Goal: Information Seeking & Learning: Learn about a topic

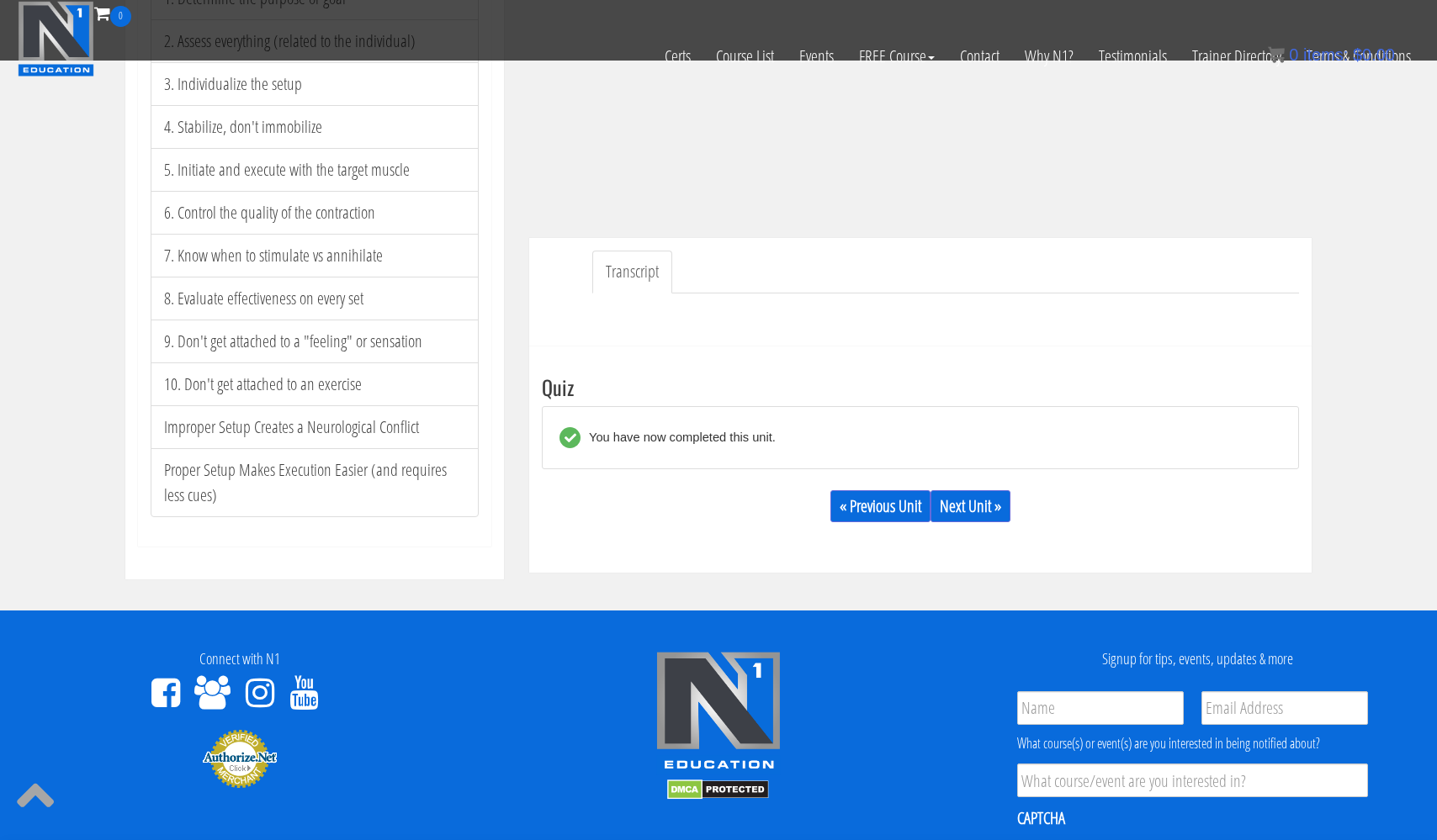
scroll to position [333, 0]
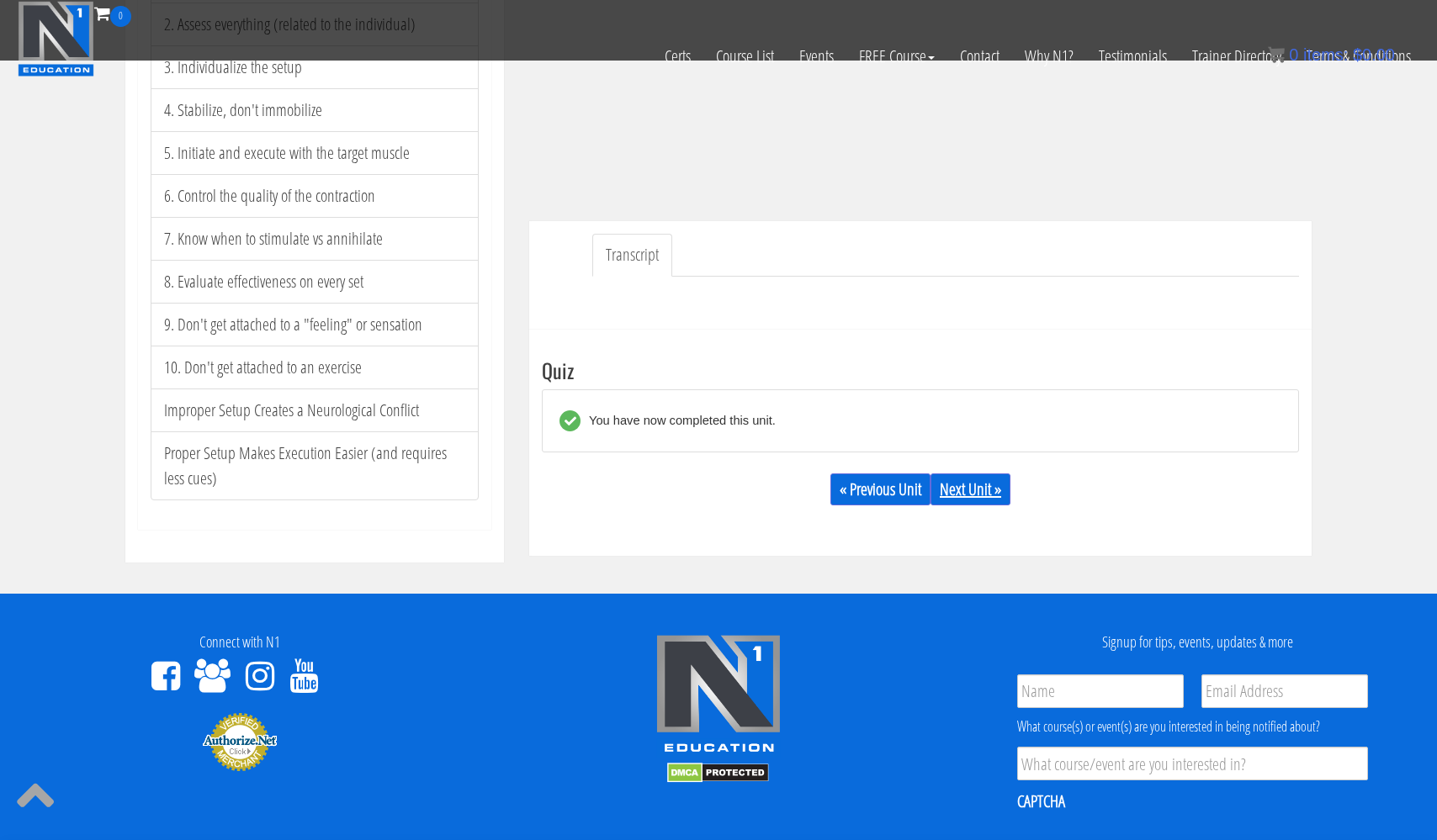
click at [973, 490] on link "Next Unit »" at bounding box center [970, 489] width 80 height 32
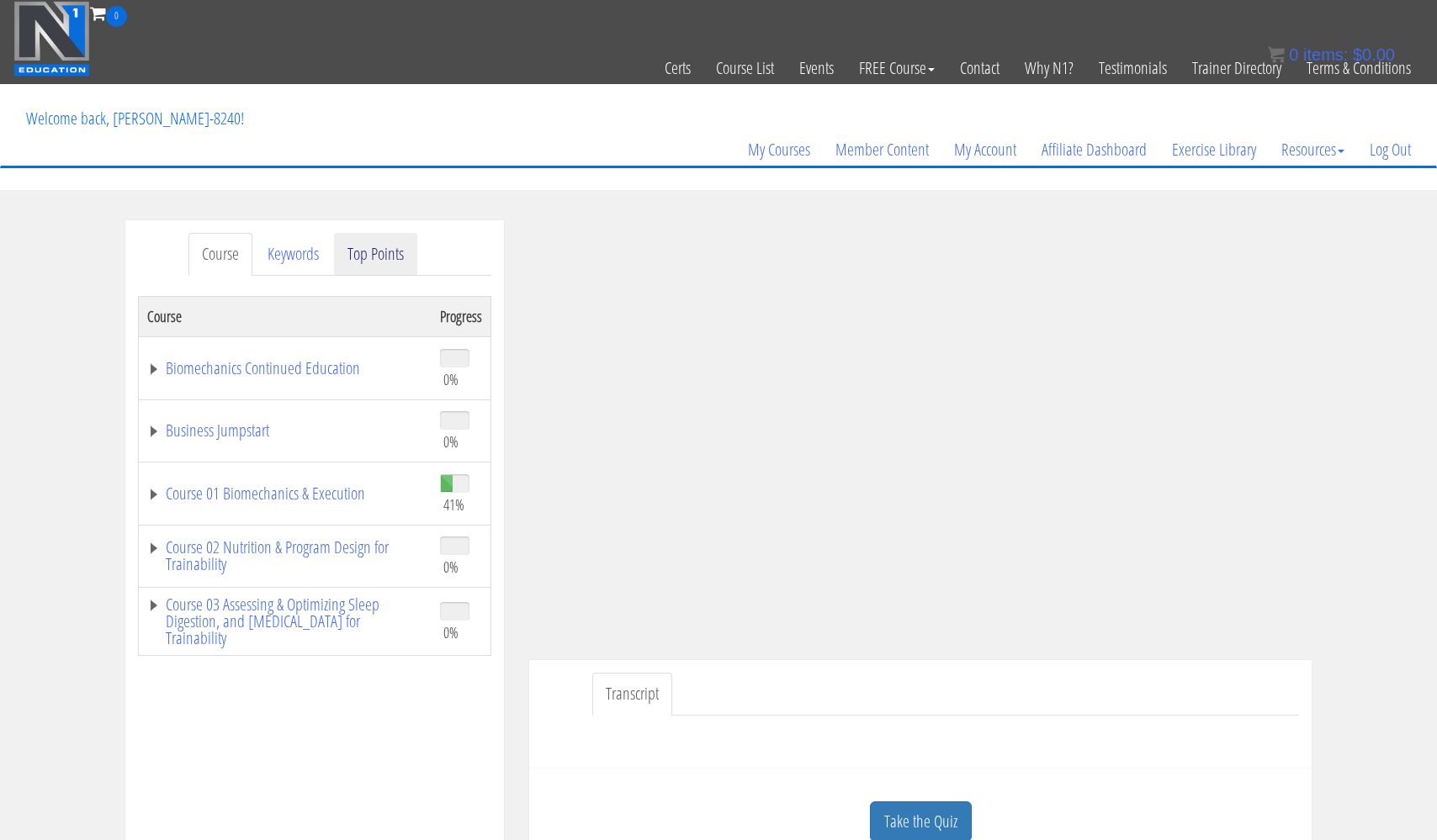
click at [383, 257] on link "Top Points" at bounding box center [376, 254] width 83 height 43
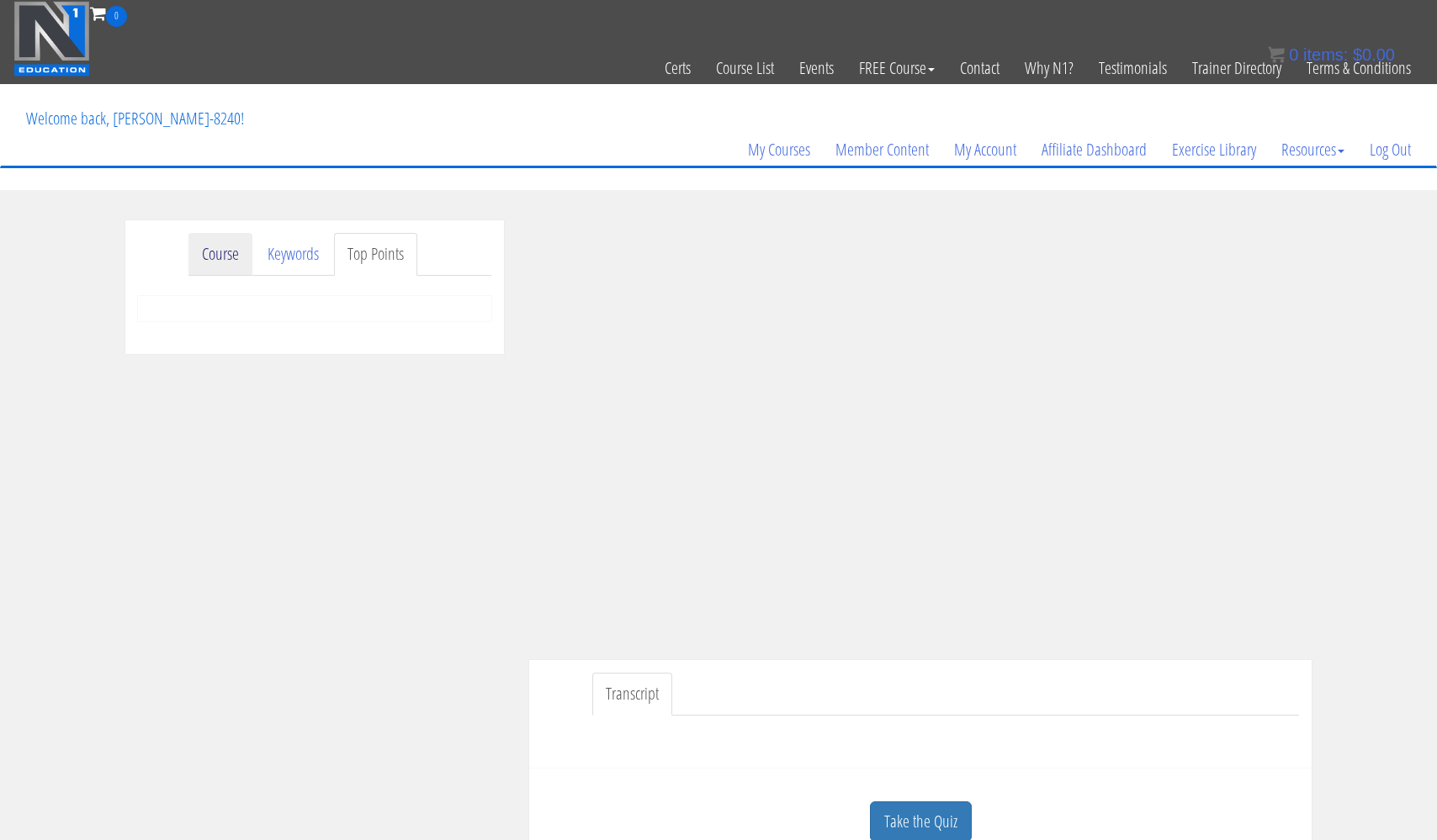
click at [220, 257] on link "Course" at bounding box center [220, 254] width 64 height 43
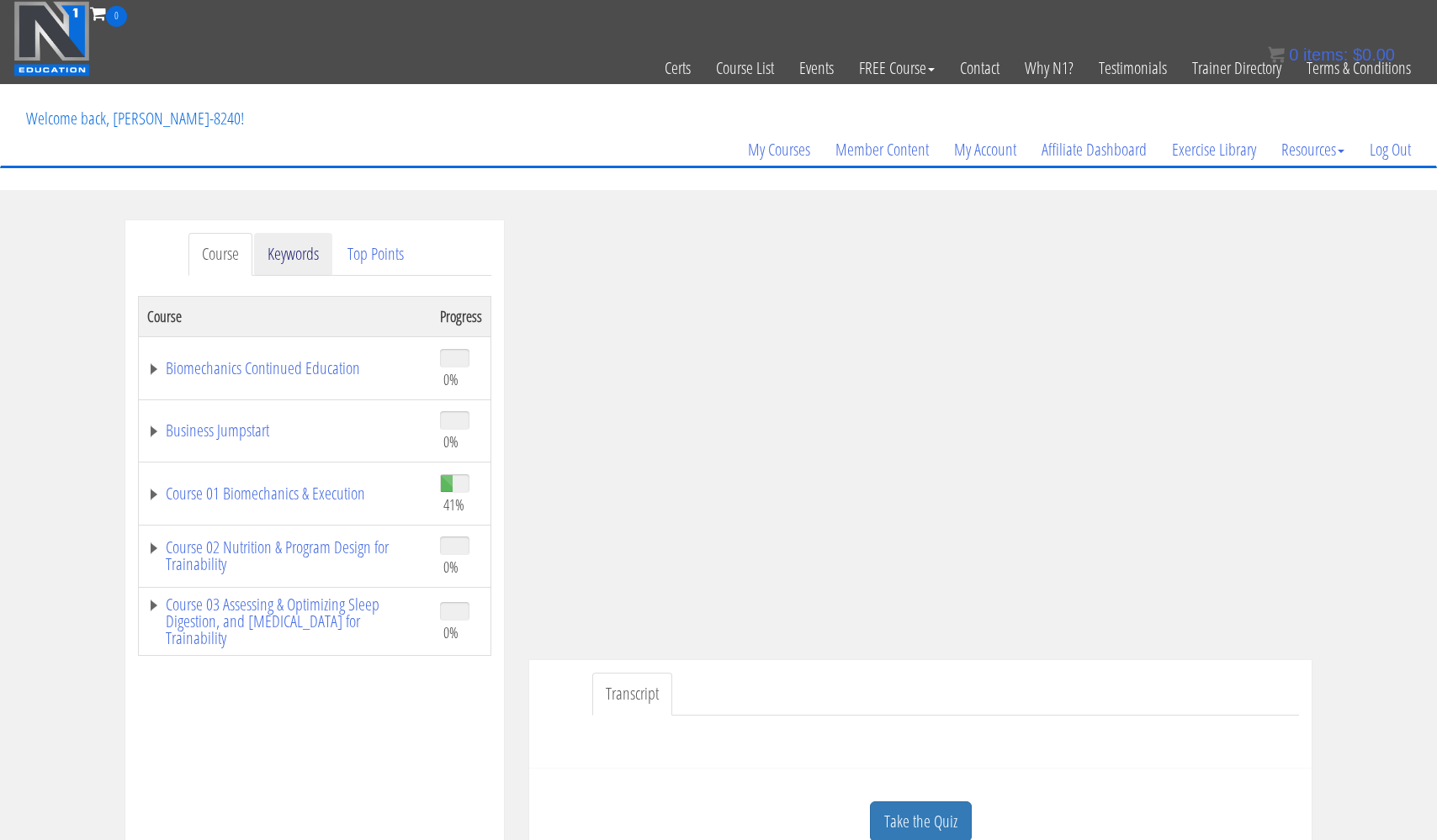
click at [287, 252] on link "Keywords" at bounding box center [293, 254] width 78 height 43
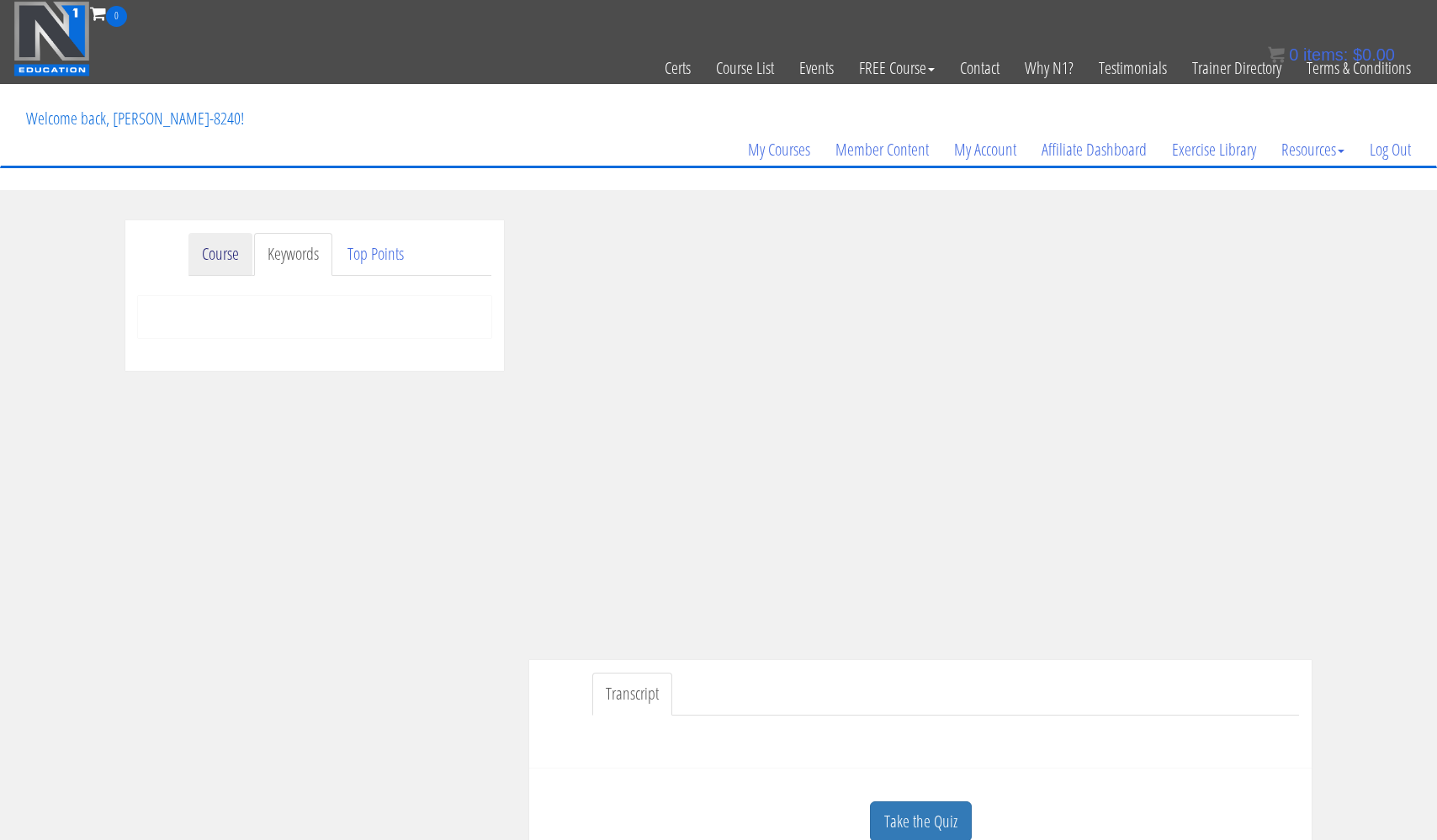
click at [228, 255] on link "Course" at bounding box center [220, 254] width 64 height 43
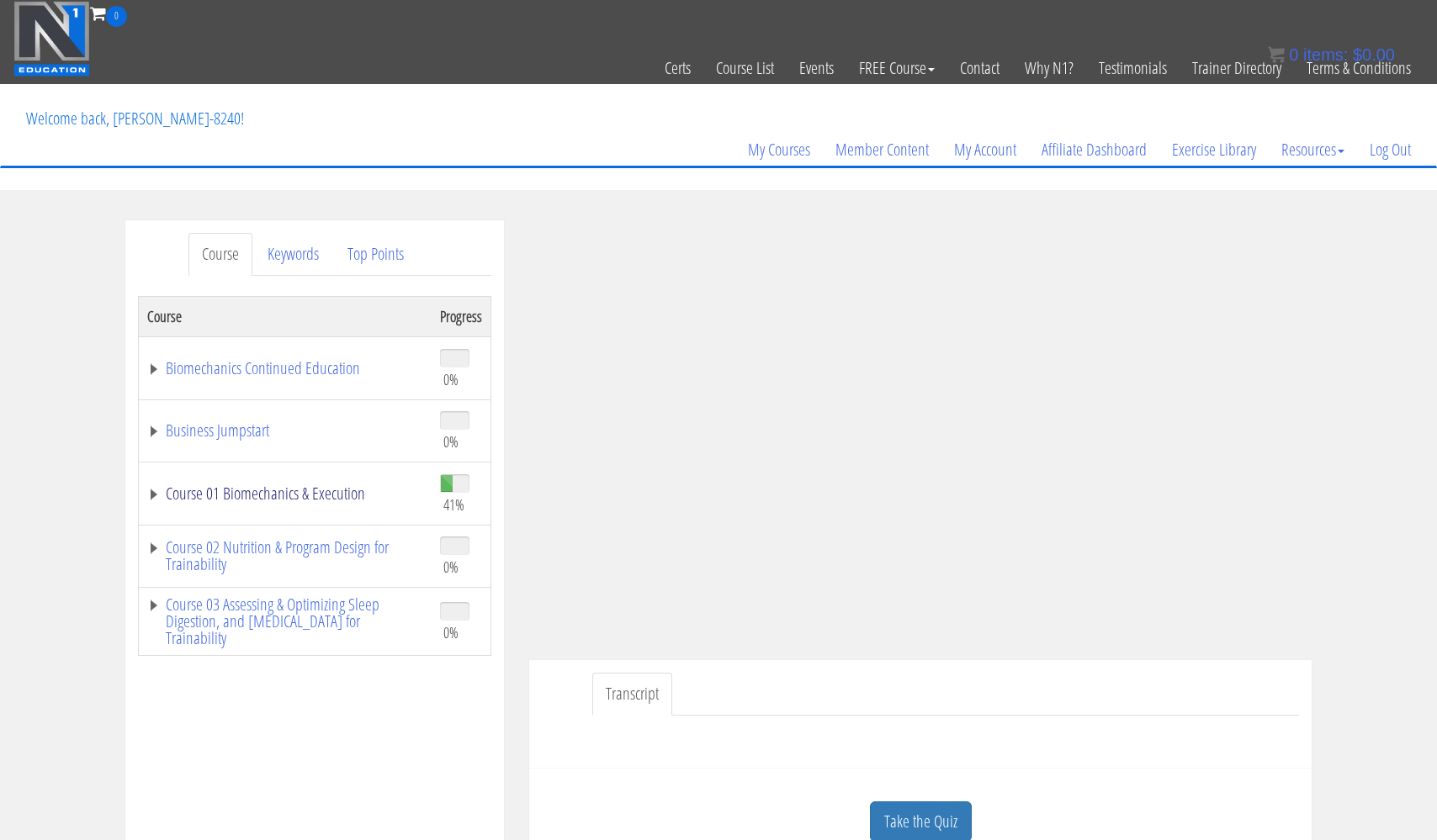
click at [260, 495] on link "Course 01 Biomechanics & Execution" at bounding box center [285, 494] width 276 height 17
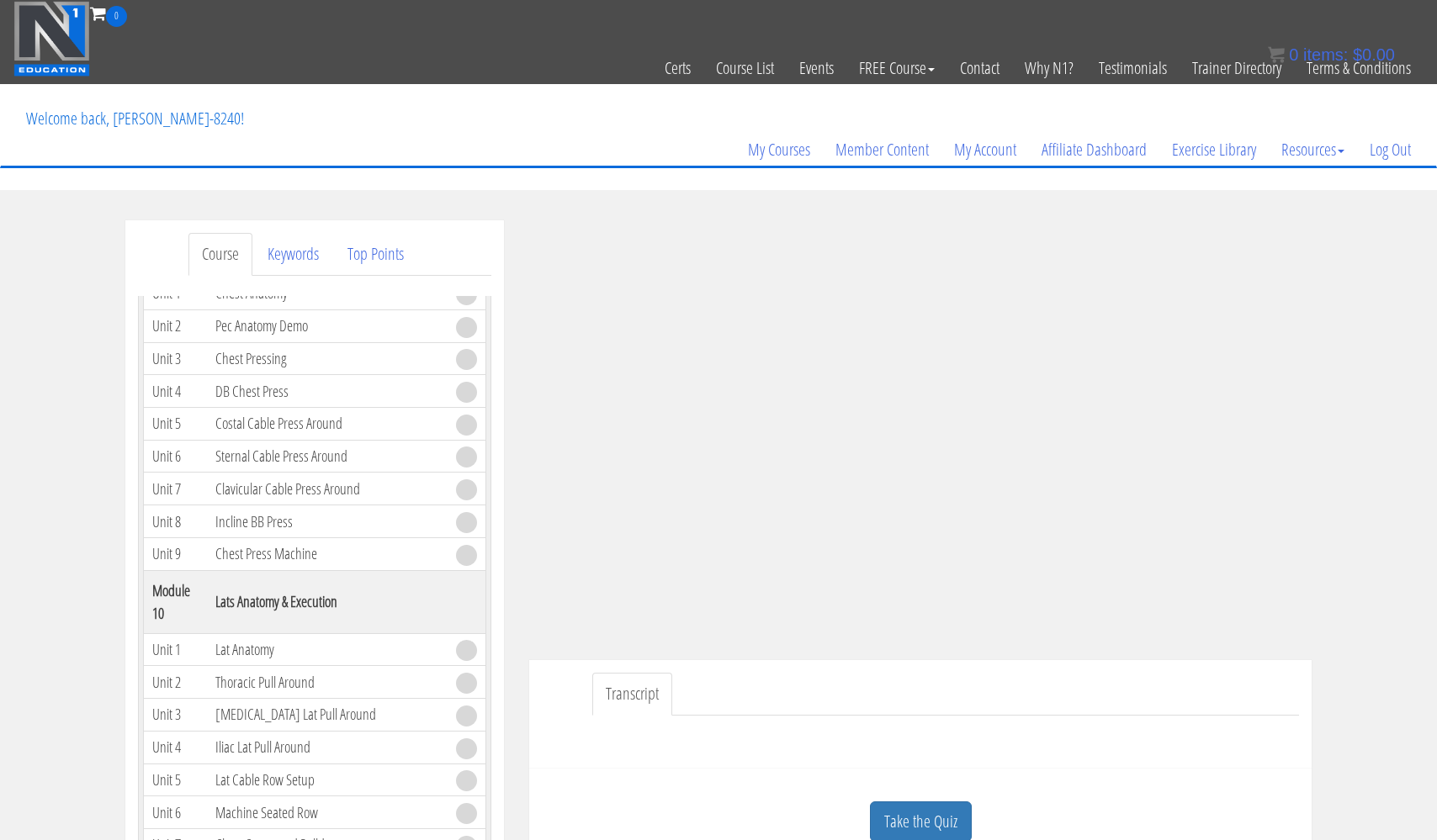
scroll to position [2798, 0]
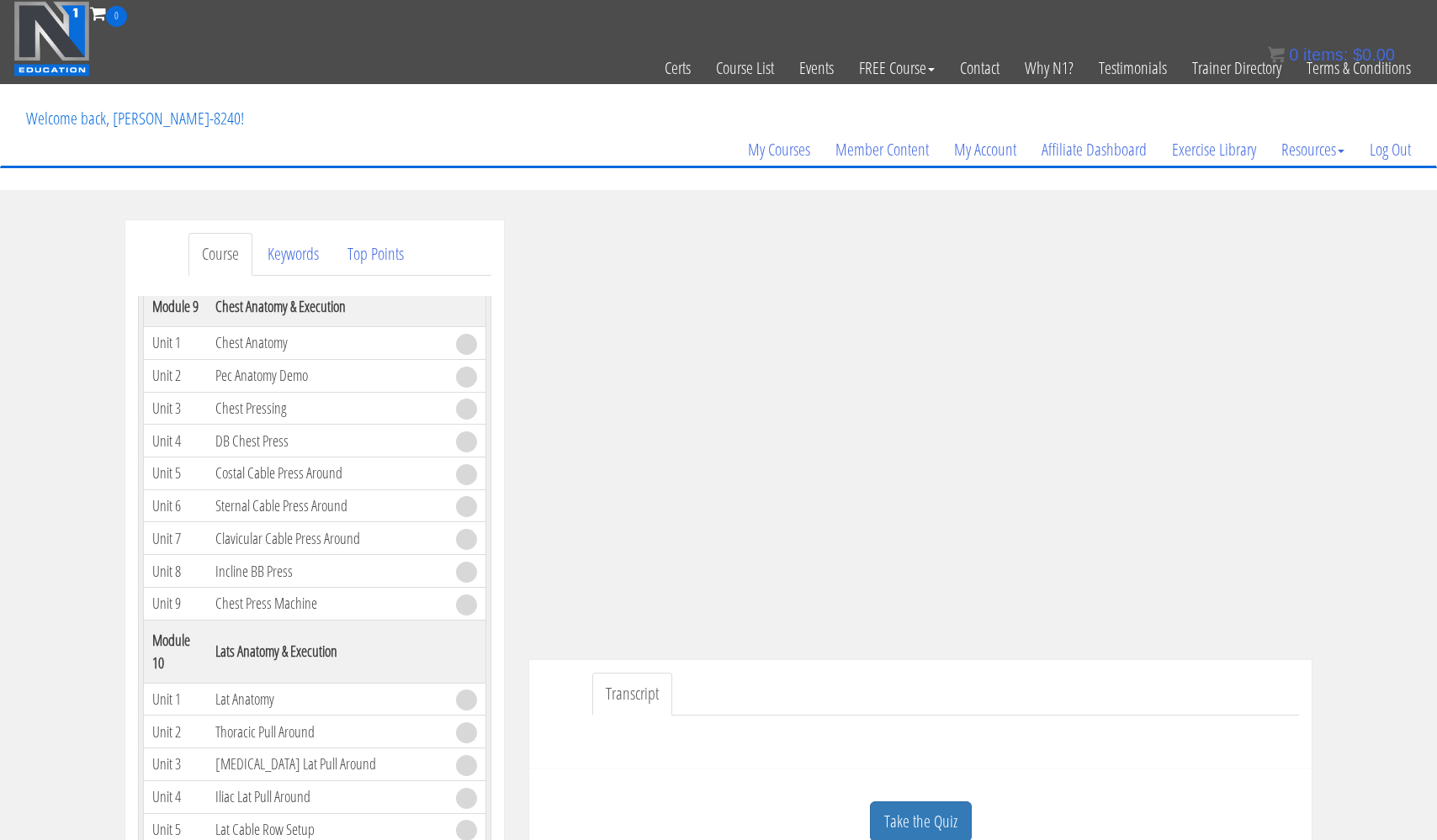
click at [286, 215] on link "Intro Part 4: Execution" at bounding box center [275, 204] width 120 height 23
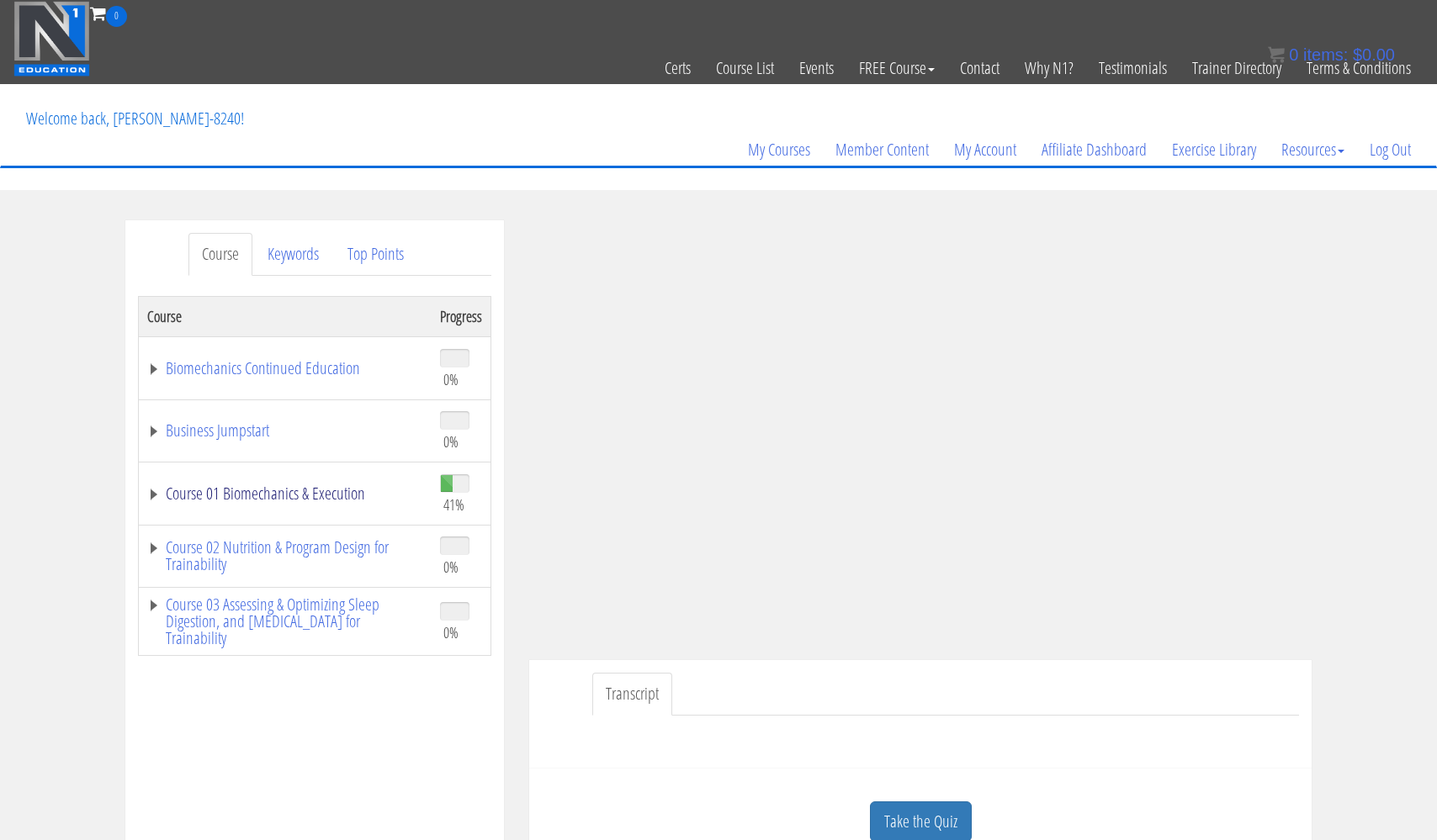
click at [334, 489] on link "Course 01 Biomechanics & Execution" at bounding box center [285, 494] width 276 height 17
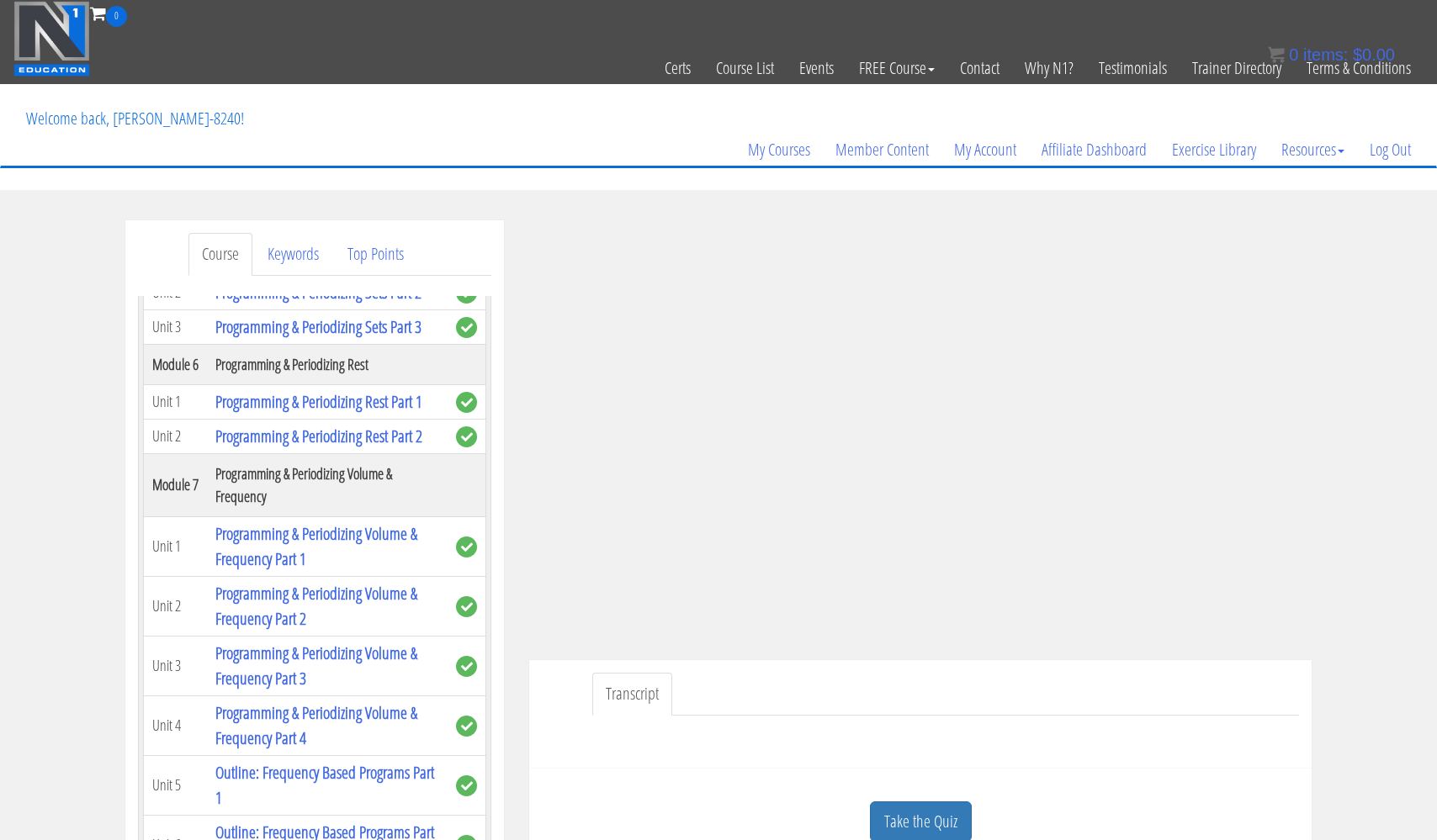
scroll to position [1834, 0]
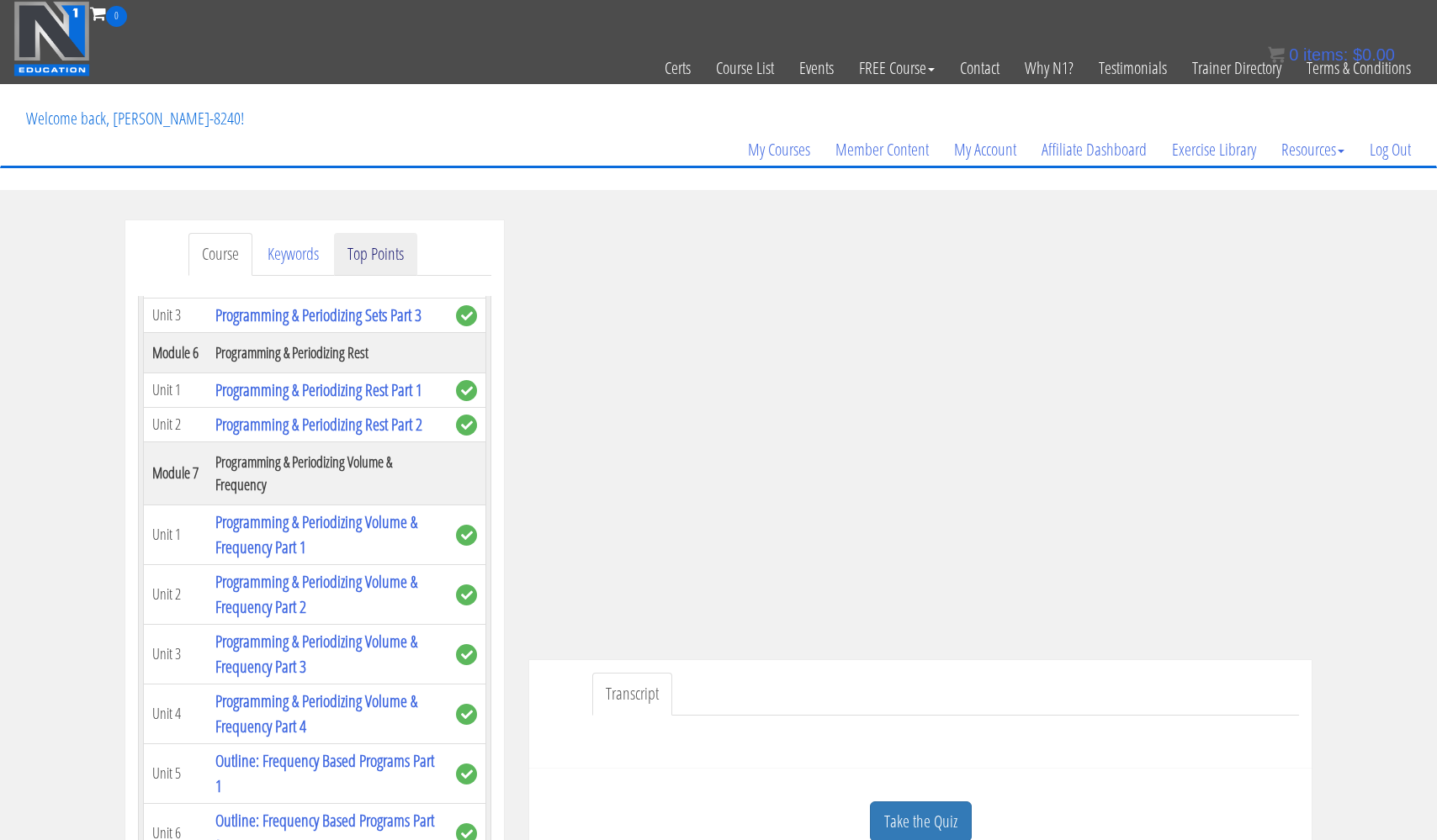
click at [376, 259] on link "Top Points" at bounding box center [376, 254] width 83 height 43
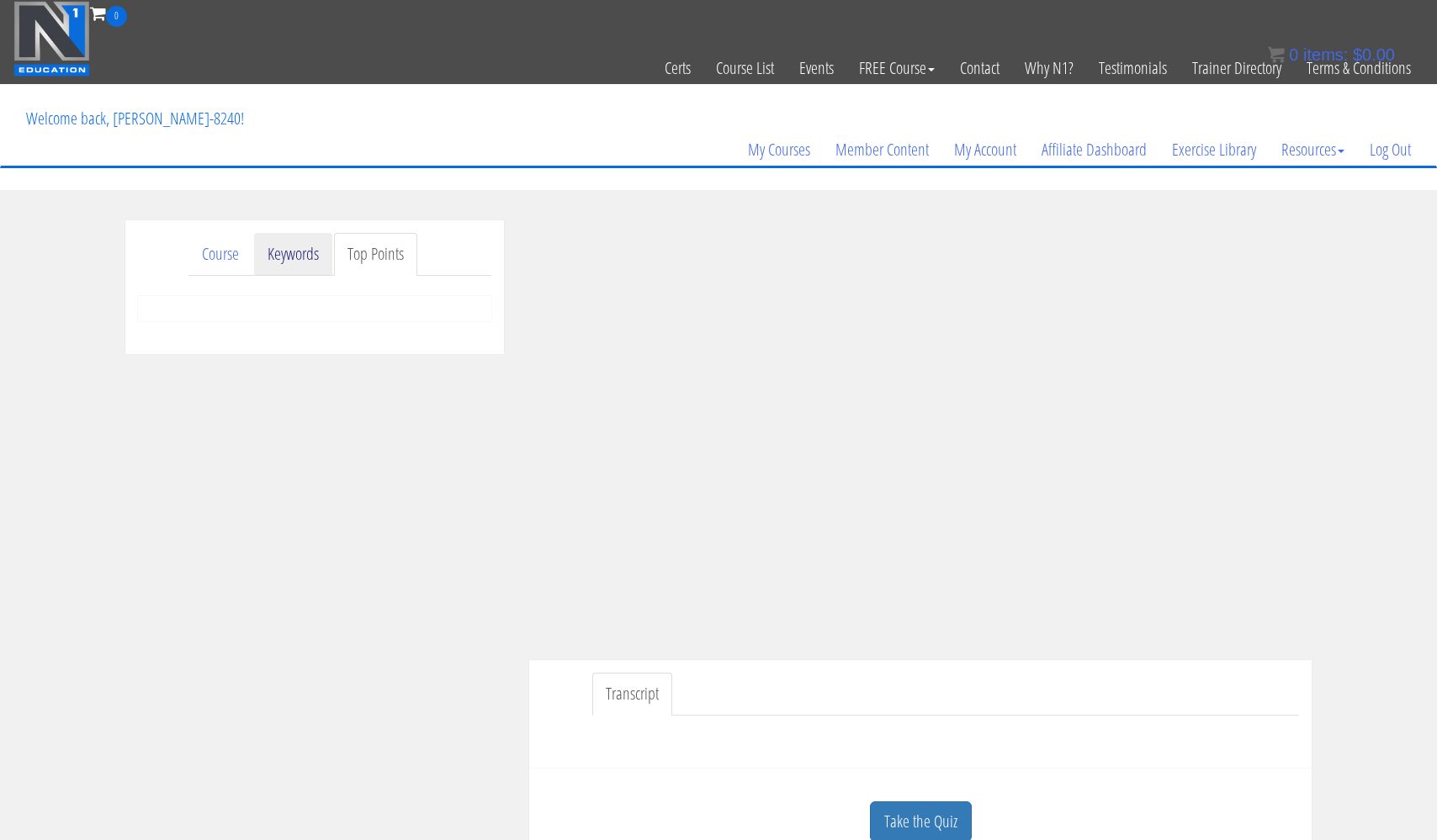
click at [306, 253] on link "Keywords" at bounding box center [293, 254] width 78 height 43
click at [220, 253] on link "Course" at bounding box center [220, 254] width 64 height 43
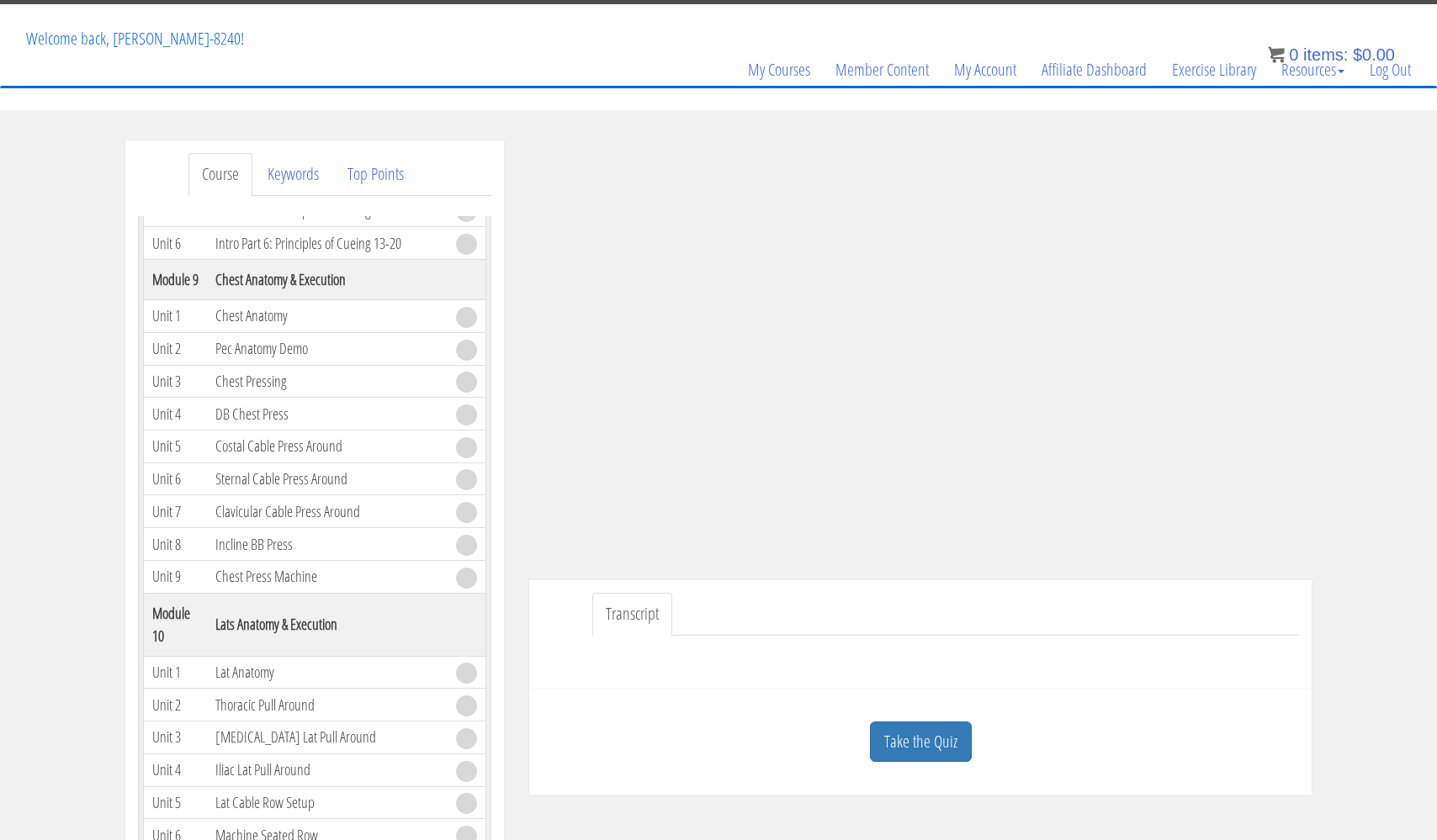
scroll to position [104, 0]
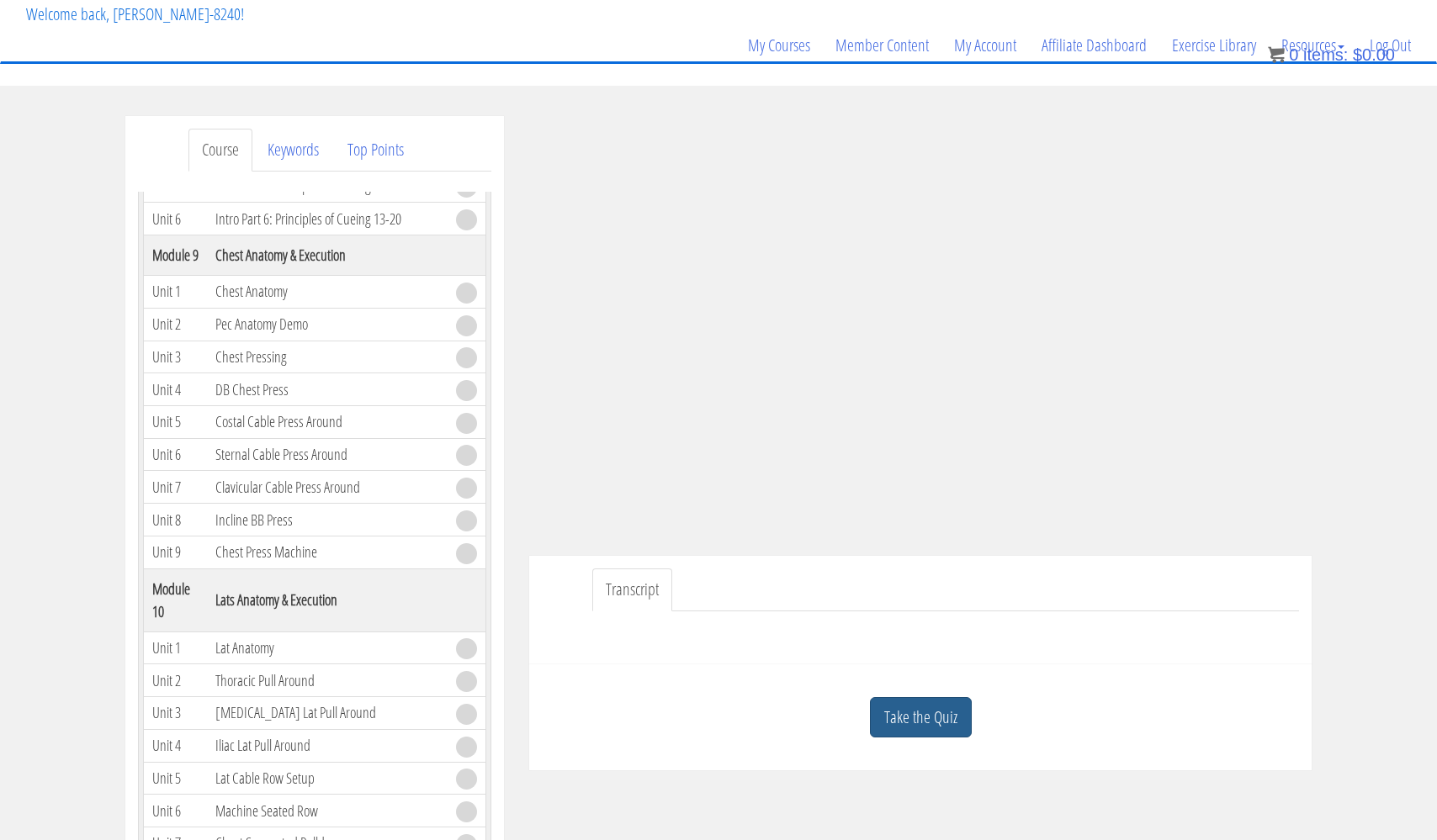
click at [921, 719] on link "Take the Quiz" at bounding box center [920, 717] width 101 height 41
